Goal: Task Accomplishment & Management: Use online tool/utility

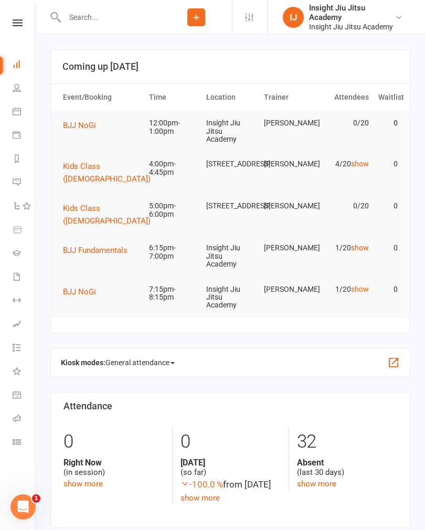
click at [361, 161] on link "show" at bounding box center [360, 164] width 18 height 8
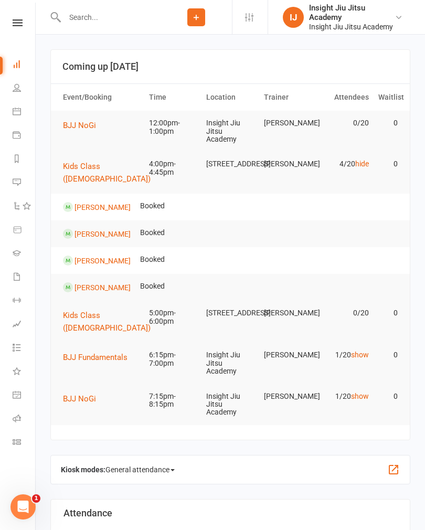
click at [356, 166] on link "hide" at bounding box center [363, 164] width 14 height 8
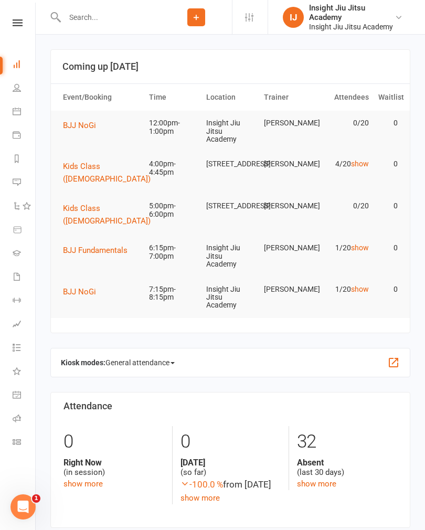
click at [80, 126] on span "BJJ NoGi" at bounding box center [79, 125] width 33 height 9
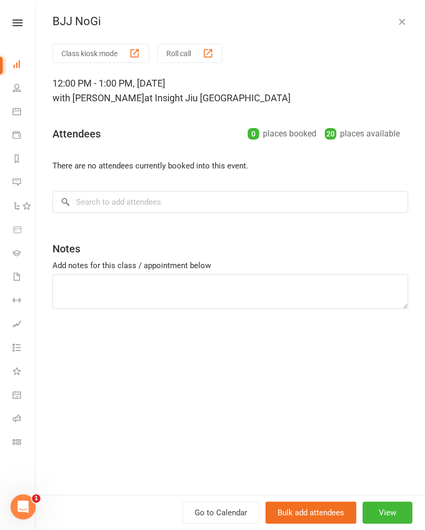
click at [101, 60] on button "Class kiosk mode" at bounding box center [101, 53] width 97 height 19
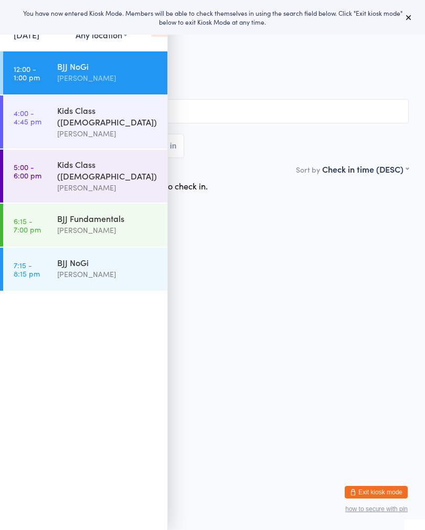
click at [411, 16] on icon at bounding box center [409, 17] width 8 height 8
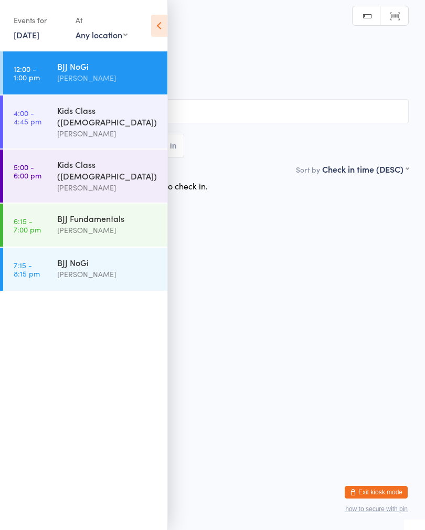
click at [160, 22] on icon at bounding box center [159, 26] width 16 height 22
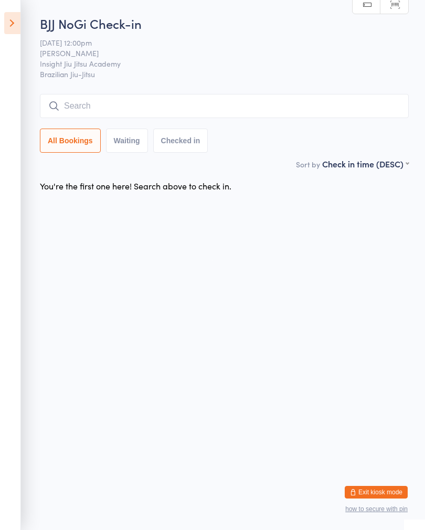
click at [141, 109] on input "search" at bounding box center [224, 106] width 369 height 24
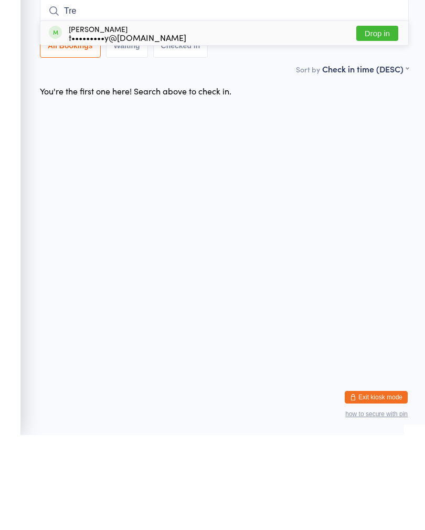
type input "Tre"
click at [374, 121] on button "Drop in" at bounding box center [378, 128] width 42 height 15
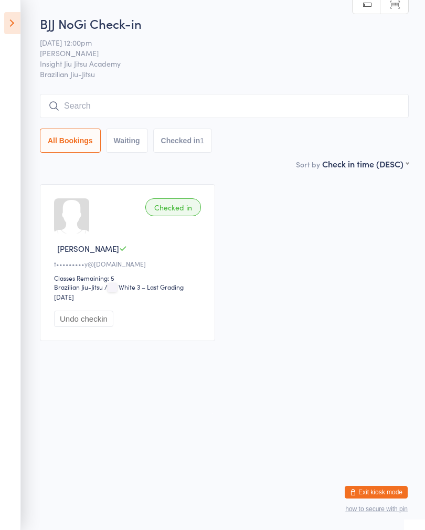
click at [212, 105] on input "search" at bounding box center [224, 106] width 369 height 24
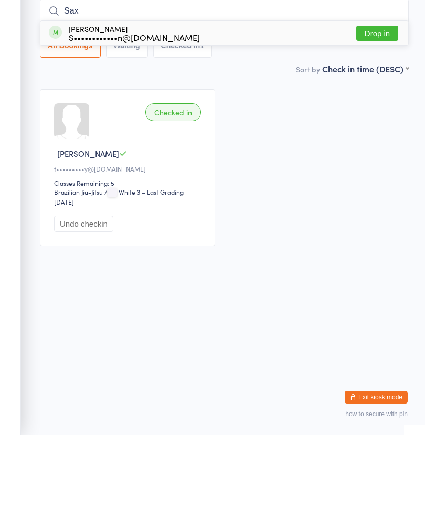
type input "Sax"
click at [384, 121] on button "Drop in" at bounding box center [378, 128] width 42 height 15
